Goal: Task Accomplishment & Management: Manage account settings

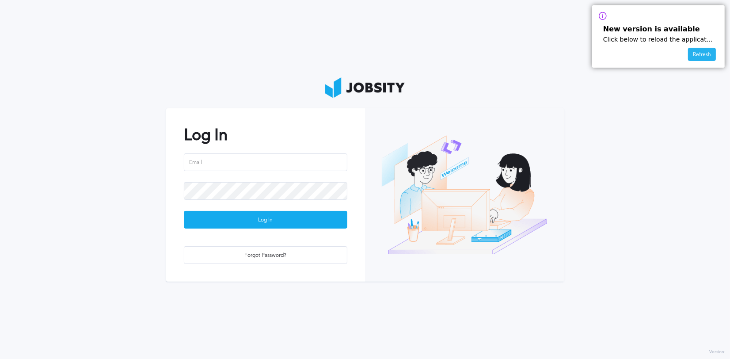
click at [697, 59] on div "Refresh" at bounding box center [701, 54] width 27 height 13
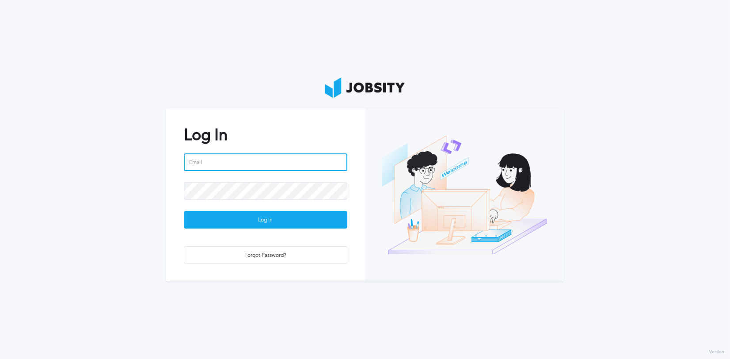
click at [257, 158] on input "email" at bounding box center [265, 162] width 163 height 18
type input "[PERSON_NAME][EMAIL_ADDRESS][DOMAIN_NAME]"
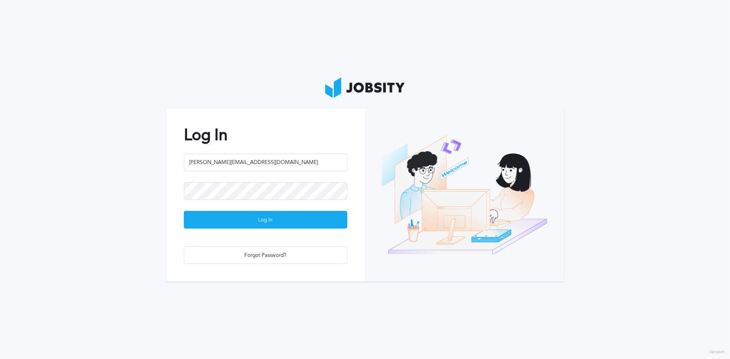
click at [164, 202] on section "Log In [PERSON_NAME][EMAIL_ADDRESS][DOMAIN_NAME] Log In Forgot Password?" at bounding box center [365, 179] width 730 height 359
click at [265, 216] on div "Log In" at bounding box center [265, 220] width 163 height 18
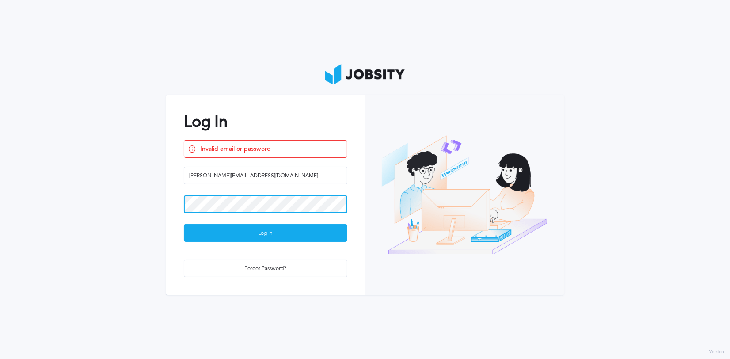
click at [184, 224] on button "Log In" at bounding box center [265, 233] width 163 height 18
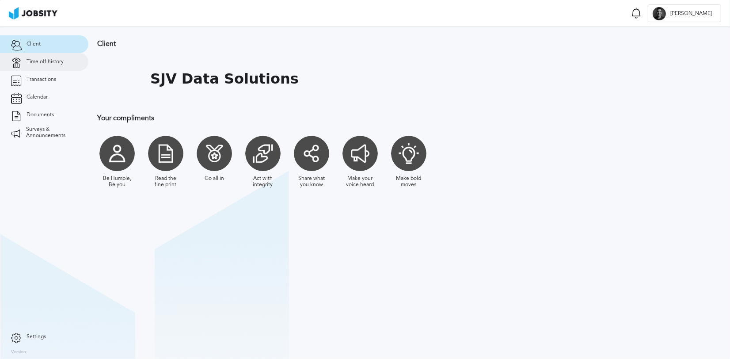
click at [48, 59] on span "Time off history" at bounding box center [45, 62] width 37 height 6
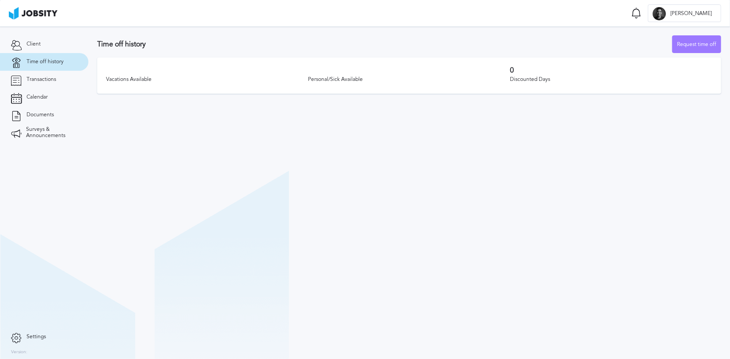
click at [50, 64] on span "Time off history" at bounding box center [45, 62] width 37 height 6
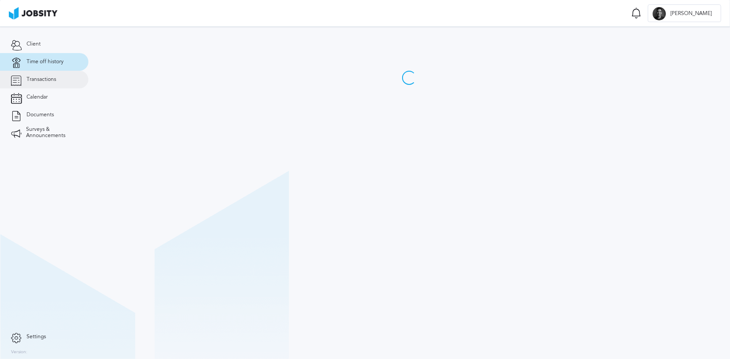
click at [56, 79] on link "Transactions" at bounding box center [44, 80] width 88 height 18
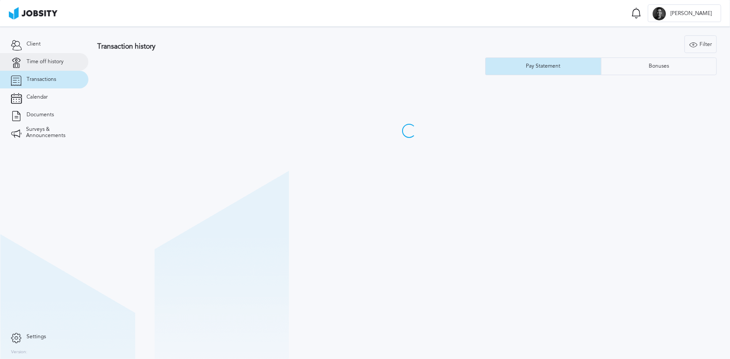
click at [42, 62] on span "Time off history" at bounding box center [45, 62] width 37 height 6
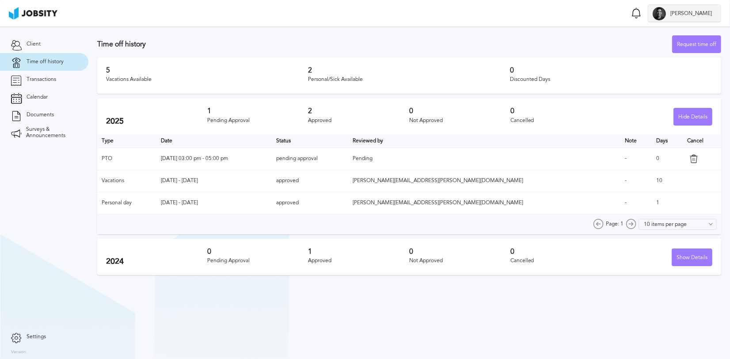
click at [666, 17] on div at bounding box center [658, 13] width 13 height 13
click at [693, 16] on li "Log Out" at bounding box center [700, 13] width 43 height 18
